Goal: Information Seeking & Learning: Learn about a topic

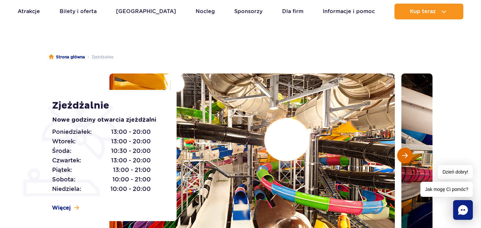
click at [406, 155] on span "Następny slajd" at bounding box center [405, 155] width 6 height 6
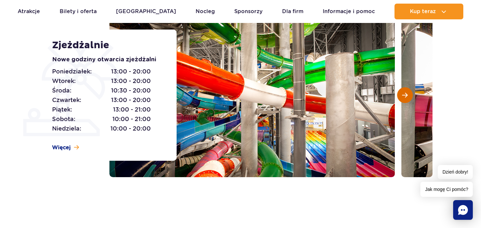
scroll to position [66, 0]
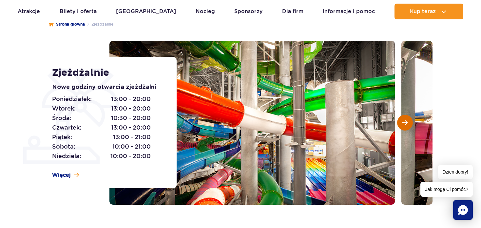
click at [408, 127] on button "Następny slajd" at bounding box center [405, 123] width 16 height 16
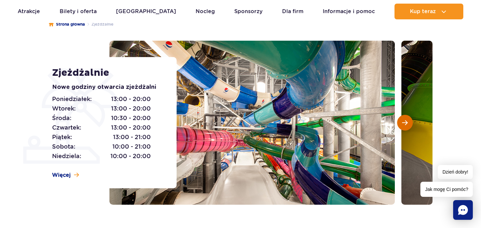
click at [408, 127] on button "Następny slajd" at bounding box center [405, 123] width 16 height 16
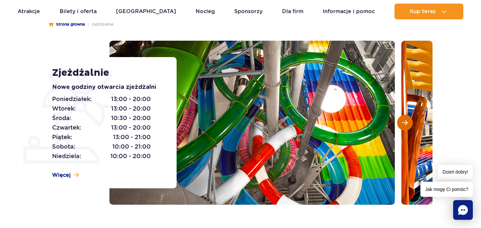
click at [408, 127] on button "Następny slajd" at bounding box center [405, 123] width 16 height 16
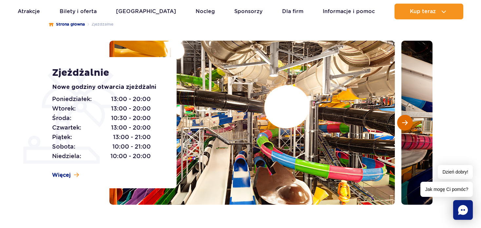
click at [408, 127] on button "Następny slajd" at bounding box center [405, 123] width 16 height 16
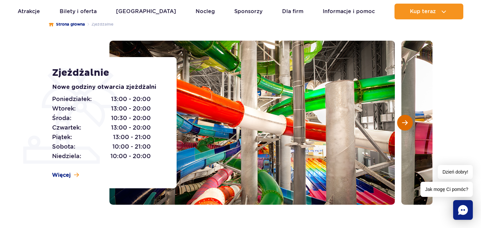
click at [408, 127] on button "Następny slajd" at bounding box center [405, 123] width 16 height 16
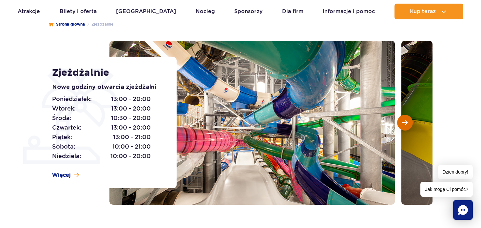
click at [408, 127] on button "Następny slajd" at bounding box center [405, 123] width 16 height 16
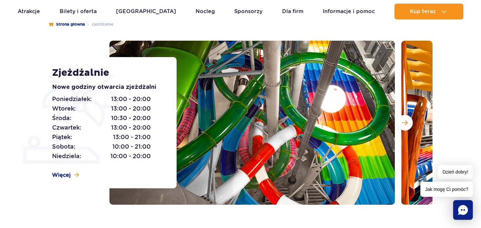
click at [469, 79] on section "Zjeżdżalnie Nowe godziny otwarcia zjeżdżalni [DATE]: 13:00 - 20:00 [DATE]: 13:0…" at bounding box center [240, 123] width 481 height 164
drag, startPoint x: 99, startPoint y: 118, endPoint x: 144, endPoint y: 121, distance: 45.3
click at [144, 121] on p "[DATE]: 10:30 - 20:00" at bounding box center [101, 117] width 99 height 9
